Goal: Task Accomplishment & Management: Use online tool/utility

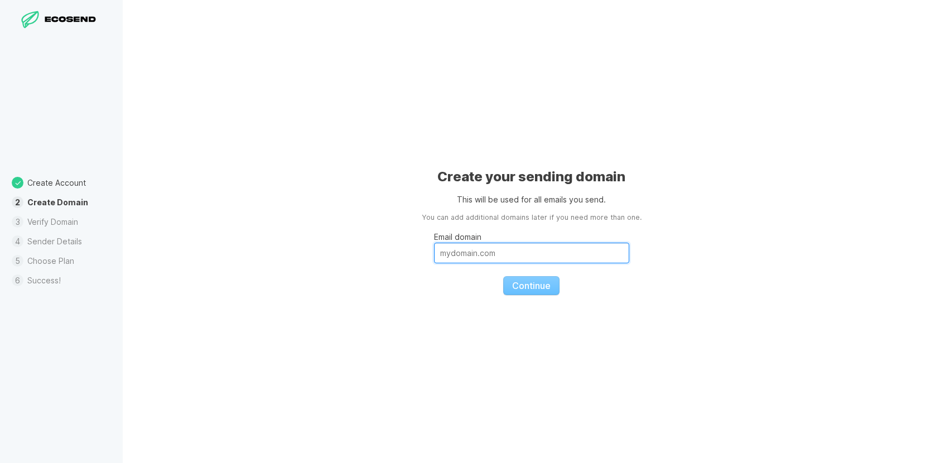
click at [526, 260] on input "Email domain" at bounding box center [531, 253] width 195 height 21
drag, startPoint x: 59, startPoint y: 18, endPoint x: 72, endPoint y: 17, distance: 12.9
click at [59, 18] on icon at bounding box center [71, 20] width 55 height 8
click at [242, 79] on div "Create your sending domain This will be used for all emails you send. You can a…" at bounding box center [532, 231] width 818 height 463
click at [512, 249] on input "Email domain" at bounding box center [531, 253] width 195 height 21
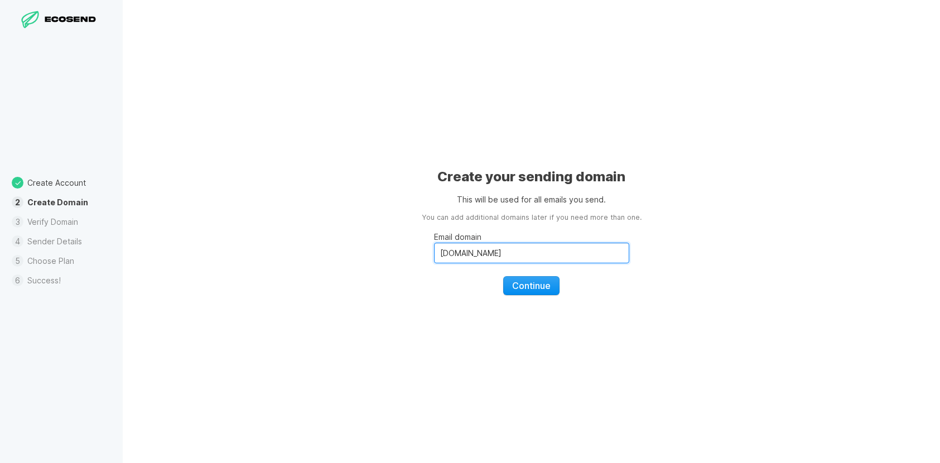
type input "[DOMAIN_NAME]"
click at [534, 287] on span "Continue" at bounding box center [531, 285] width 39 height 11
